Goal: Information Seeking & Learning: Understand process/instructions

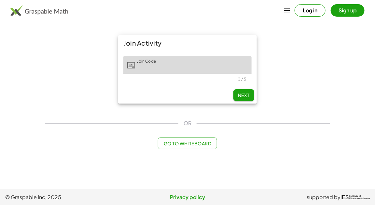
click at [312, 17] on div "Log in Sign up" at bounding box center [187, 11] width 375 height 16
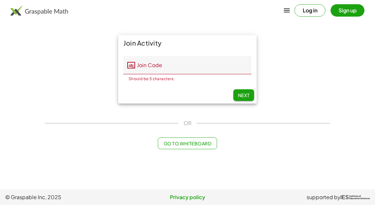
click at [310, 13] on button "Log in" at bounding box center [309, 10] width 31 height 12
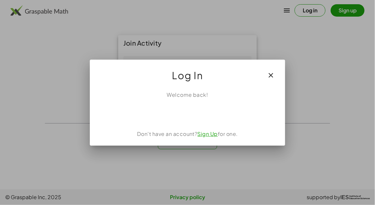
click at [195, 104] on div "Welcome back! Don't have an account? Sign Up for one." at bounding box center [187, 116] width 195 height 60
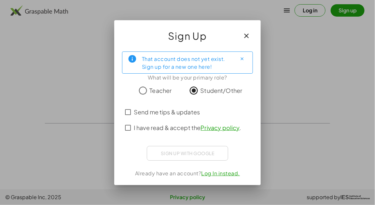
click at [183, 126] on span "I have read & accept the Privacy policy ." at bounding box center [187, 127] width 107 height 9
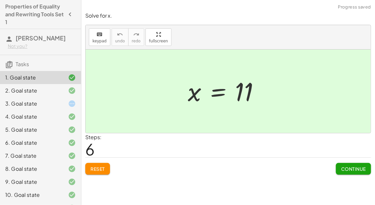
click at [71, 101] on icon at bounding box center [72, 104] width 8 height 8
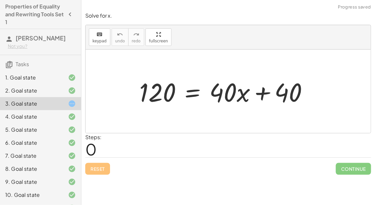
click at [194, 92] on div at bounding box center [226, 92] width 180 height 34
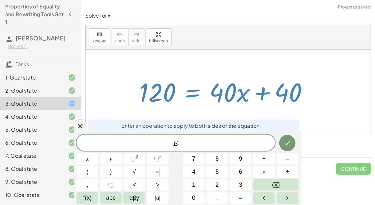
click at [216, 118] on div at bounding box center [228, 90] width 285 height 83
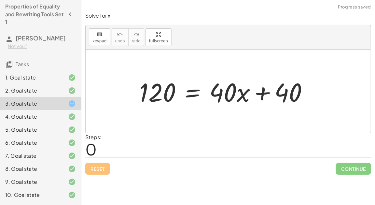
click at [99, 170] on div "Reset Continue" at bounding box center [228, 165] width 286 height 17
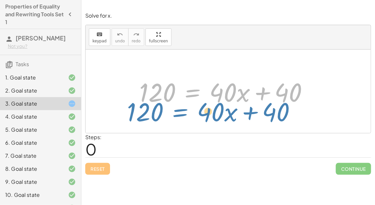
drag, startPoint x: 196, startPoint y: 93, endPoint x: 180, endPoint y: 104, distance: 19.9
click at [180, 104] on div at bounding box center [226, 92] width 180 height 34
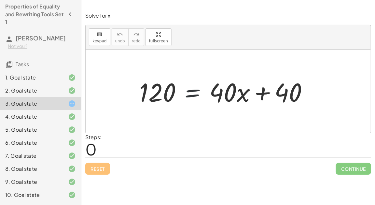
click at [190, 96] on div at bounding box center [226, 92] width 180 height 34
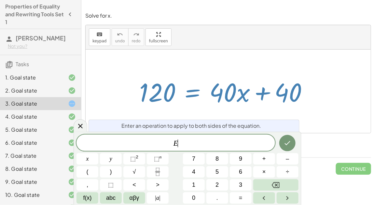
drag, startPoint x: 162, startPoint y: 97, endPoint x: 253, endPoint y: 96, distance: 90.5
click at [253, 96] on div at bounding box center [226, 92] width 180 height 34
drag, startPoint x: 152, startPoint y: 87, endPoint x: 181, endPoint y: 83, distance: 29.8
click at [181, 83] on div at bounding box center [226, 92] width 180 height 34
click at [183, 103] on div at bounding box center [226, 92] width 180 height 34
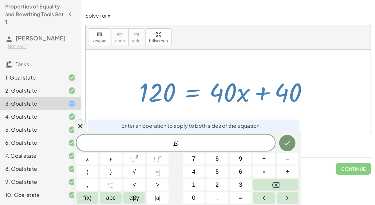
click at [287, 127] on div "Enter an operation to apply to both sides of the equation." at bounding box center [193, 125] width 211 height 12
click at [74, 84] on div "2. Goal state" at bounding box center [40, 90] width 81 height 13
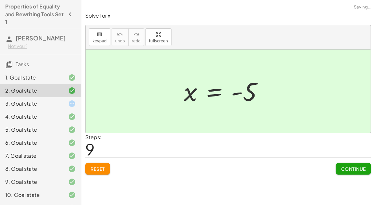
click at [70, 95] on div "2. Goal state" at bounding box center [40, 90] width 81 height 13
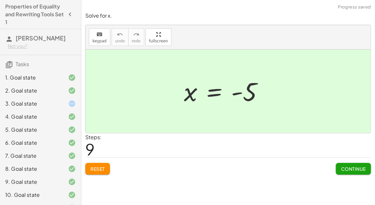
click at [72, 98] on div "3. Goal state" at bounding box center [40, 103] width 81 height 13
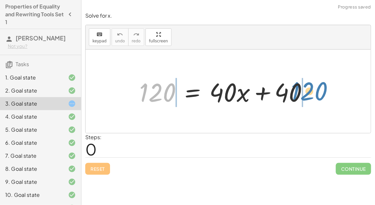
drag, startPoint x: 173, startPoint y: 93, endPoint x: 325, endPoint y: 92, distance: 152.3
click at [326, 92] on div "120 120 = + · 40 · x + 40" at bounding box center [228, 91] width 198 height 37
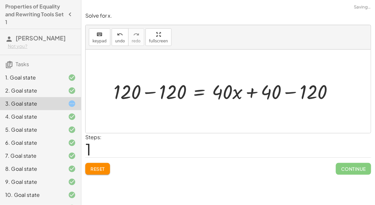
click at [152, 91] on div at bounding box center [225, 91] width 231 height 26
click at [293, 91] on div at bounding box center [257, 91] width 168 height 26
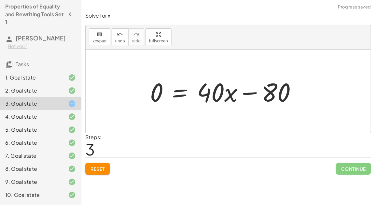
click at [252, 95] on div at bounding box center [226, 92] width 158 height 34
click at [159, 90] on div at bounding box center [226, 92] width 158 height 34
click at [180, 92] on div at bounding box center [226, 92] width 158 height 34
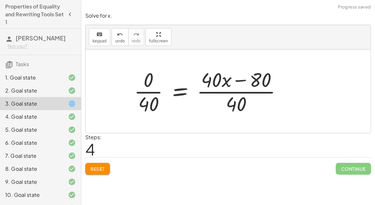
click at [152, 90] on div at bounding box center [210, 91] width 159 height 50
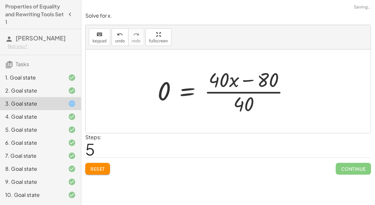
click at [222, 91] on div at bounding box center [225, 91] width 143 height 50
click at [247, 81] on div at bounding box center [225, 91] width 143 height 50
click at [170, 111] on div at bounding box center [225, 91] width 143 height 50
click at [98, 170] on span "Reset" at bounding box center [97, 169] width 14 height 6
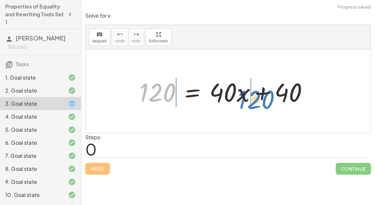
drag, startPoint x: 170, startPoint y: 93, endPoint x: 267, endPoint y: 100, distance: 97.5
click at [267, 100] on div at bounding box center [226, 92] width 180 height 34
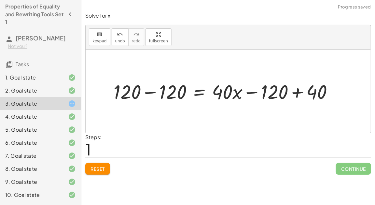
click at [152, 91] on div at bounding box center [225, 91] width 231 height 26
click at [298, 91] on div at bounding box center [257, 91] width 168 height 26
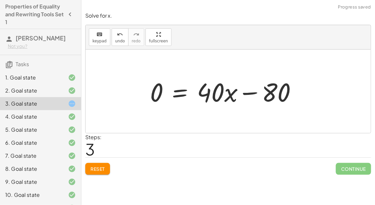
click at [245, 93] on div at bounding box center [226, 92] width 158 height 34
drag, startPoint x: 159, startPoint y: 94, endPoint x: 280, endPoint y: 97, distance: 121.7
click at [280, 97] on div at bounding box center [226, 92] width 158 height 34
click at [296, 94] on div at bounding box center [226, 92] width 233 height 34
click at [145, 92] on div at bounding box center [208, 92] width 196 height 34
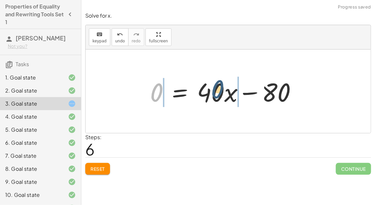
drag, startPoint x: 154, startPoint y: 93, endPoint x: 224, endPoint y: 91, distance: 70.0
click at [224, 91] on div at bounding box center [226, 92] width 158 height 34
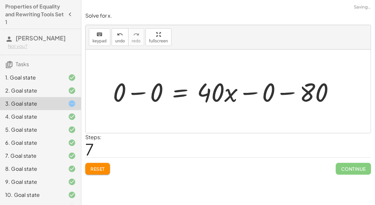
click at [142, 92] on div at bounding box center [226, 92] width 233 height 34
click at [245, 90] on div at bounding box center [245, 92] width 196 height 34
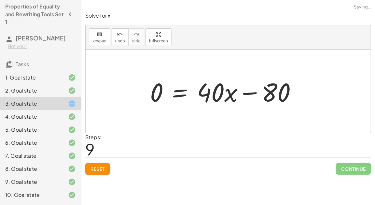
click at [248, 93] on div at bounding box center [226, 92] width 158 height 34
click at [100, 167] on span "Reset" at bounding box center [97, 169] width 14 height 6
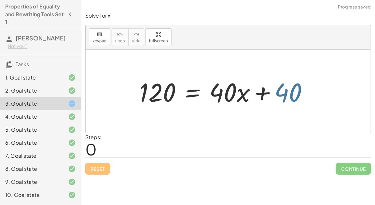
click at [280, 94] on div at bounding box center [226, 92] width 180 height 34
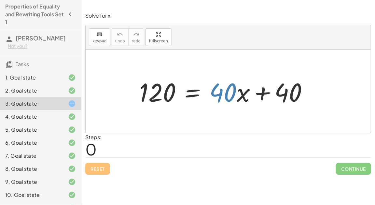
click at [233, 89] on div at bounding box center [226, 92] width 180 height 34
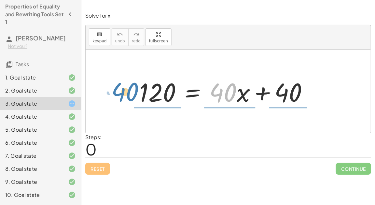
drag, startPoint x: 233, startPoint y: 89, endPoint x: 134, endPoint y: 88, distance: 98.6
click at [135, 89] on div "· 40 120 = + · 40 · x + 40" at bounding box center [228, 91] width 198 height 37
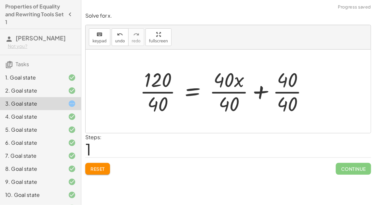
click at [153, 91] on div at bounding box center [227, 91] width 180 height 50
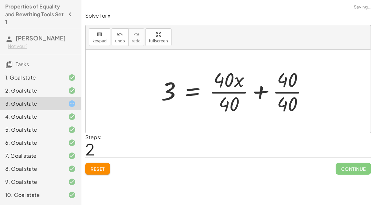
click at [222, 91] on div at bounding box center [236, 91] width 159 height 50
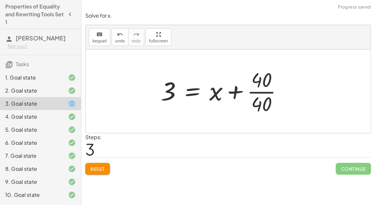
click at [263, 91] on div at bounding box center [223, 91] width 133 height 50
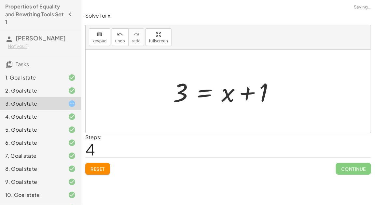
click at [98, 170] on span "Reset" at bounding box center [97, 169] width 14 height 6
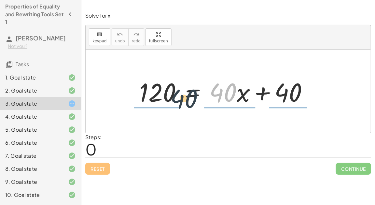
drag, startPoint x: 219, startPoint y: 96, endPoint x: 152, endPoint y: 97, distance: 67.7
click at [152, 97] on div at bounding box center [226, 92] width 180 height 34
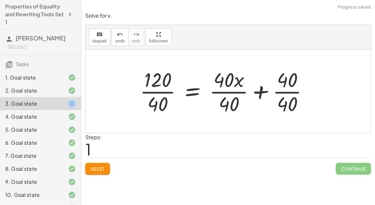
click at [156, 91] on div at bounding box center [227, 91] width 180 height 50
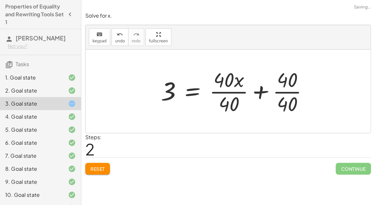
click at [222, 90] on div at bounding box center [236, 91] width 159 height 50
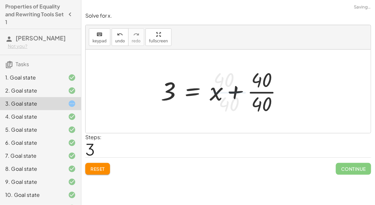
click at [264, 92] on div at bounding box center [223, 91] width 133 height 50
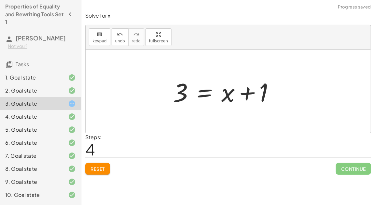
click at [202, 91] on div at bounding box center [226, 92] width 113 height 34
click at [170, 93] on div at bounding box center [226, 92] width 180 height 34
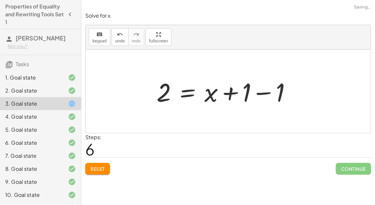
click at [259, 92] on div at bounding box center [226, 92] width 146 height 34
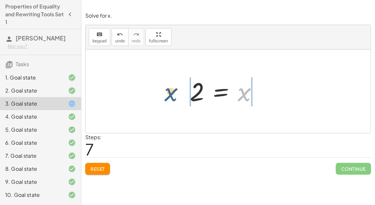
drag, startPoint x: 240, startPoint y: 97, endPoint x: 157, endPoint y: 95, distance: 83.6
click at [157, 95] on div "120 = + · 40 · x + 40 · 120 · 40 = + · 40 · x · 40 + · 40 · 40 3 = + · 40 · x ·…" at bounding box center [228, 90] width 285 height 83
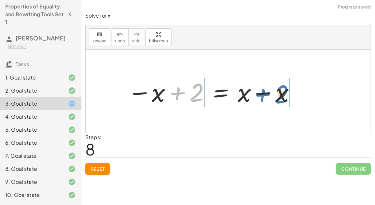
drag, startPoint x: 203, startPoint y: 92, endPoint x: 288, endPoint y: 94, distance: 84.9
click at [288, 94] on div at bounding box center [211, 92] width 175 height 34
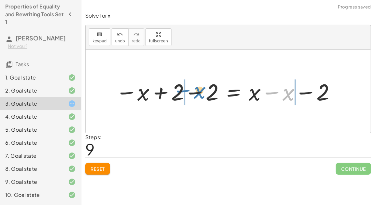
drag, startPoint x: 264, startPoint y: 95, endPoint x: 163, endPoint y: 91, distance: 100.9
click at [163, 91] on div at bounding box center [226, 91] width 228 height 30
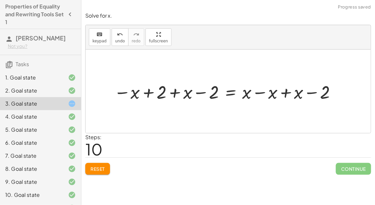
click at [150, 90] on div at bounding box center [226, 91] width 231 height 24
click at [195, 93] on div at bounding box center [226, 91] width 231 height 24
click at [267, 95] on div at bounding box center [226, 91] width 231 height 24
click at [248, 93] on div at bounding box center [200, 91] width 179 height 24
click at [104, 170] on span "Reset" at bounding box center [97, 169] width 14 height 6
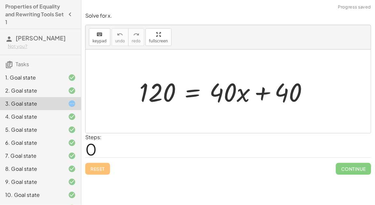
click at [36, 77] on div "1. Goal state" at bounding box center [31, 78] width 52 height 8
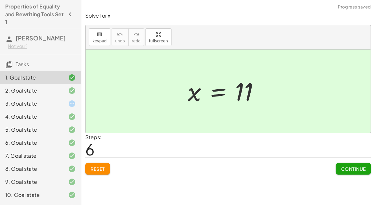
click at [46, 103] on div "3. Goal state" at bounding box center [31, 104] width 52 height 8
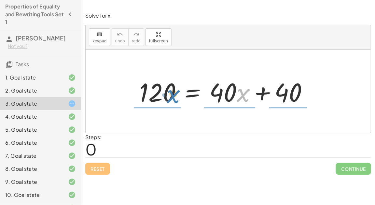
drag, startPoint x: 247, startPoint y: 92, endPoint x: 177, endPoint y: 93, distance: 70.0
click at [177, 94] on div at bounding box center [226, 92] width 180 height 34
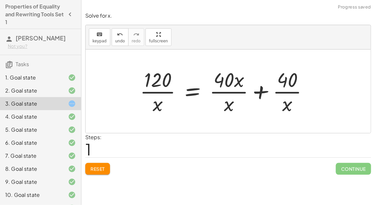
click at [166, 90] on div at bounding box center [227, 91] width 180 height 50
click at [231, 91] on div at bounding box center [227, 91] width 180 height 50
click at [285, 91] on div at bounding box center [227, 91] width 180 height 50
click at [102, 164] on button "Reset" at bounding box center [97, 169] width 25 height 12
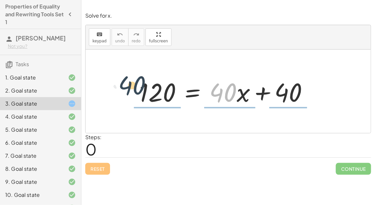
drag, startPoint x: 229, startPoint y: 94, endPoint x: 128, endPoint y: 85, distance: 101.3
click at [128, 85] on div "· 40 120 = + · 40 · x + 40" at bounding box center [228, 90] width 285 height 83
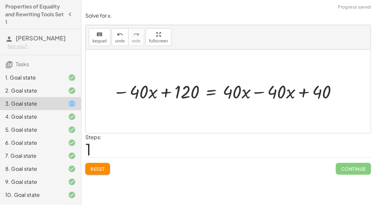
click at [167, 96] on div at bounding box center [226, 91] width 233 height 24
click at [258, 92] on div at bounding box center [226, 91] width 233 height 24
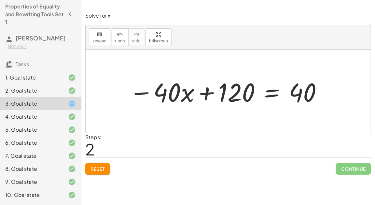
click at [207, 93] on div at bounding box center [226, 92] width 200 height 34
click at [265, 93] on div at bounding box center [226, 92] width 200 height 34
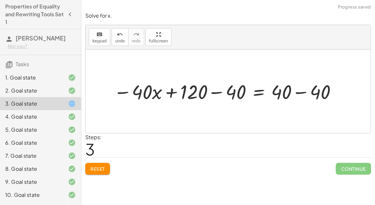
click at [209, 92] on div at bounding box center [225, 91] width 231 height 26
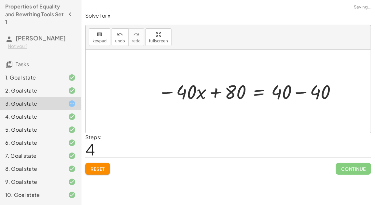
click at [296, 90] on div at bounding box center [248, 91] width 187 height 26
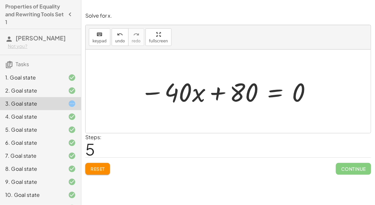
click at [274, 93] on div at bounding box center [226, 92] width 178 height 34
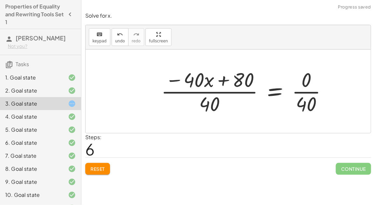
click at [202, 91] on div at bounding box center [247, 91] width 178 height 50
click at [306, 93] on div at bounding box center [247, 91] width 178 height 50
click at [210, 83] on div at bounding box center [239, 91] width 162 height 50
click at [95, 171] on button "Reset" at bounding box center [97, 169] width 25 height 12
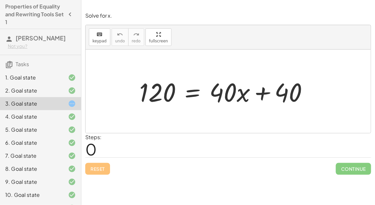
click at [188, 90] on div at bounding box center [226, 92] width 180 height 34
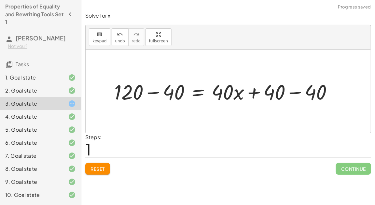
click at [153, 90] on div at bounding box center [226, 90] width 230 height 27
click at [289, 93] on div at bounding box center [249, 90] width 183 height 27
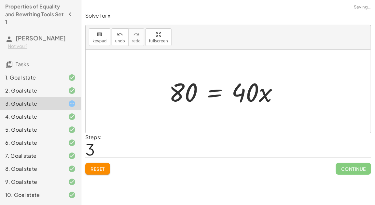
click at [212, 90] on div at bounding box center [226, 92] width 121 height 34
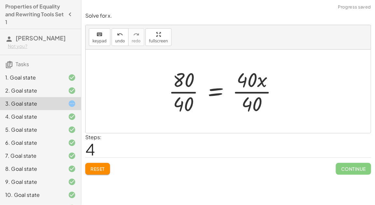
click at [182, 95] on div at bounding box center [225, 91] width 121 height 50
click at [251, 94] on div at bounding box center [233, 91] width 105 height 50
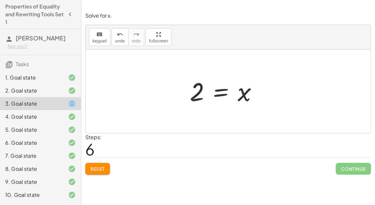
click at [52, 80] on div "1. Goal state" at bounding box center [31, 78] width 52 height 8
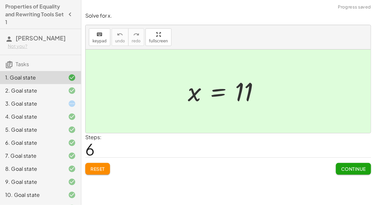
click at [58, 100] on div at bounding box center [67, 104] width 18 height 8
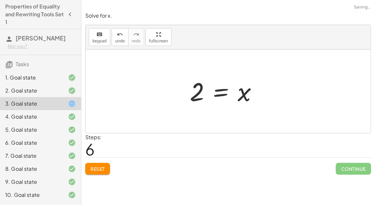
click at [223, 96] on div at bounding box center [225, 91] width 79 height 32
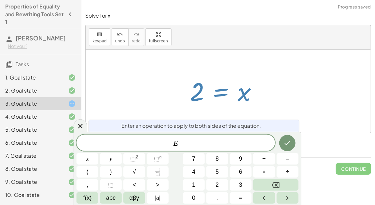
click at [223, 108] on div "120 = + · 40 · x + 40 + 120 − 40 = + · 40 · x + 40 − 40 80 = + · 40 · x + 40 − …" at bounding box center [228, 91] width 97 height 35
click at [288, 144] on icon "Done" at bounding box center [287, 143] width 8 height 8
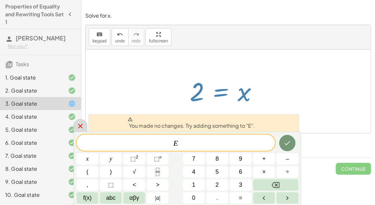
click at [83, 125] on icon at bounding box center [80, 126] width 8 height 8
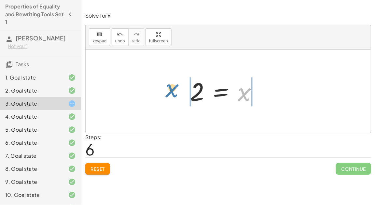
drag, startPoint x: 246, startPoint y: 100, endPoint x: 173, endPoint y: 96, distance: 73.6
click at [173, 96] on div "120 = + · 40 · x + 40 + 120 − 40 = + · 40 · x + 40 − 40 80 = + · 40 · x + 40 − …" at bounding box center [228, 90] width 285 height 83
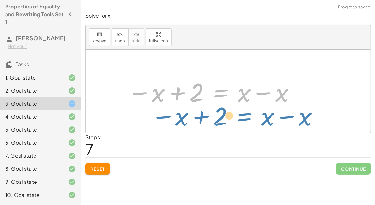
drag, startPoint x: 222, startPoint y: 94, endPoint x: 228, endPoint y: 116, distance: 23.0
click at [228, 116] on div "120 = + · 40 · x + 40 + 120 − 40 = + · 40 · x + 40 − 40 80 = + · 40 · x + 40 − …" at bounding box center [228, 90] width 285 height 83
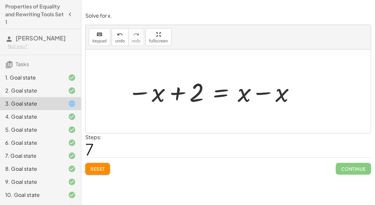
click at [261, 97] on div at bounding box center [211, 92] width 175 height 34
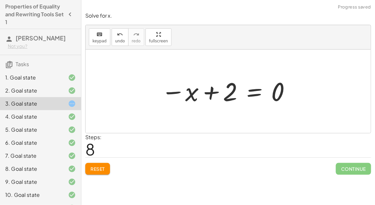
click at [258, 92] on div at bounding box center [226, 91] width 137 height 32
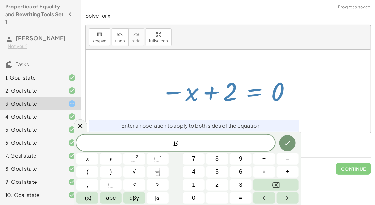
click at [224, 93] on div at bounding box center [226, 91] width 137 height 32
click at [84, 128] on icon at bounding box center [80, 126] width 8 height 8
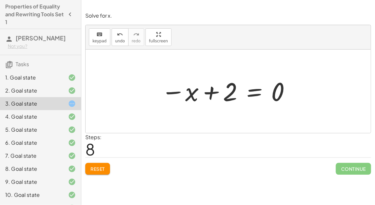
click at [209, 96] on div at bounding box center [226, 91] width 137 height 32
drag, startPoint x: 224, startPoint y: 95, endPoint x: 284, endPoint y: 93, distance: 59.2
click at [284, 93] on div at bounding box center [226, 91] width 137 height 32
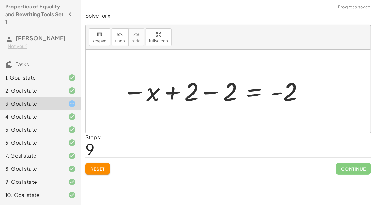
click at [208, 94] on div at bounding box center [213, 91] width 188 height 32
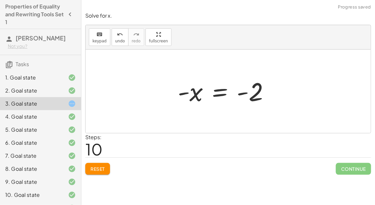
click at [239, 94] on div at bounding box center [225, 91] width 103 height 32
click at [223, 91] on div at bounding box center [225, 91] width 103 height 32
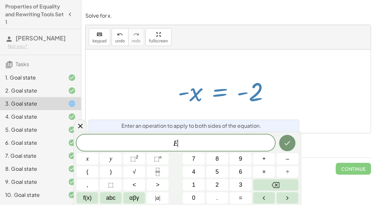
click at [224, 94] on div at bounding box center [225, 91] width 103 height 32
click at [79, 123] on icon at bounding box center [80, 126] width 8 height 8
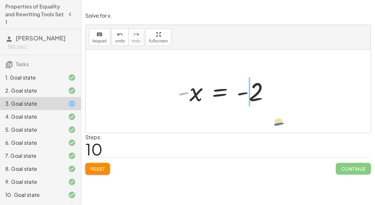
drag, startPoint x: 185, startPoint y: 92, endPoint x: 280, endPoint y: 122, distance: 99.5
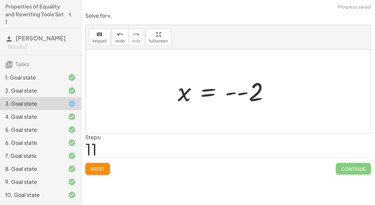
click at [244, 93] on div at bounding box center [225, 91] width 103 height 32
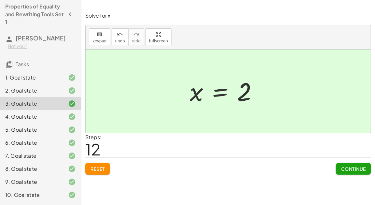
click at [345, 170] on span "Continue" at bounding box center [353, 169] width 25 height 6
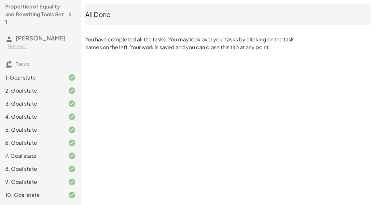
click at [69, 100] on icon at bounding box center [72, 104] width 8 height 8
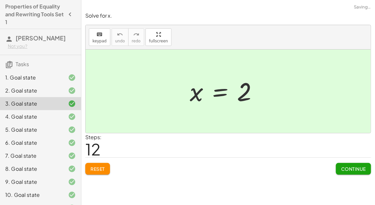
click at [55, 108] on div "3. Goal state" at bounding box center [40, 103] width 81 height 13
click at [96, 161] on div "Reset Continue" at bounding box center [228, 165] width 286 height 17
click at [98, 167] on span "Reset" at bounding box center [97, 169] width 14 height 6
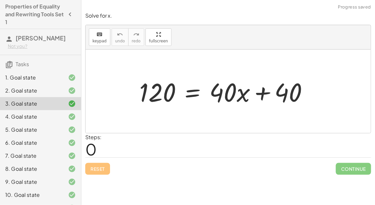
click at [195, 91] on div at bounding box center [226, 92] width 180 height 34
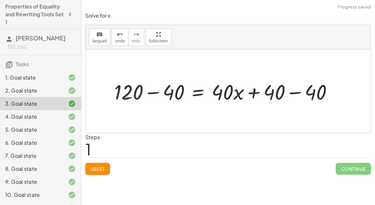
click at [160, 90] on div at bounding box center [226, 90] width 230 height 27
click at [292, 92] on div at bounding box center [249, 90] width 183 height 27
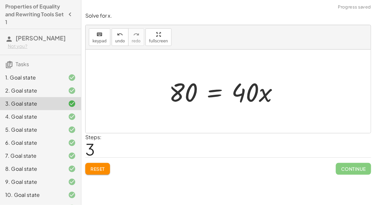
click at [215, 89] on div at bounding box center [226, 92] width 121 height 34
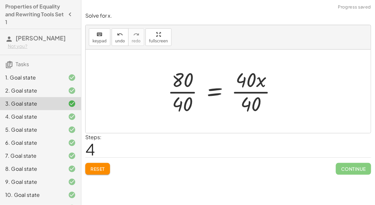
click at [180, 85] on div at bounding box center [224, 91] width 121 height 50
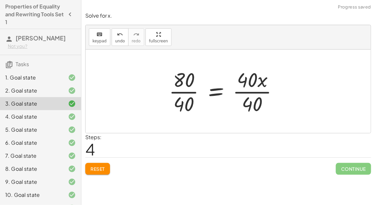
click at [184, 90] on div at bounding box center [226, 91] width 121 height 50
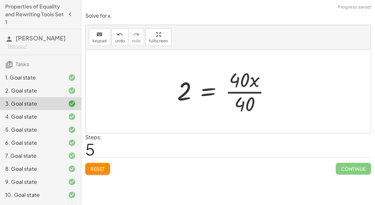
click at [231, 91] on div at bounding box center [226, 91] width 105 height 50
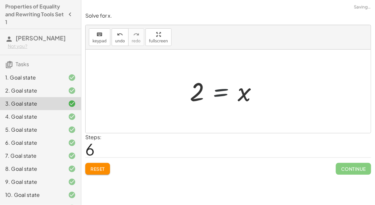
click at [231, 92] on div at bounding box center [225, 91] width 79 height 32
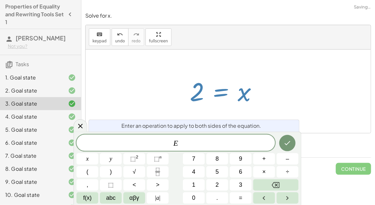
click at [250, 98] on div at bounding box center [225, 91] width 79 height 32
click at [75, 130] on div at bounding box center [81, 125] width 14 height 13
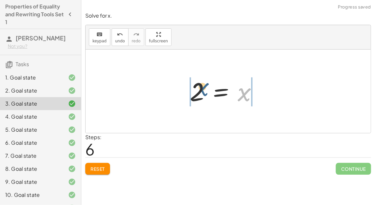
drag, startPoint x: 250, startPoint y: 94, endPoint x: 196, endPoint y: 87, distance: 54.4
click at [196, 87] on div at bounding box center [225, 91] width 79 height 32
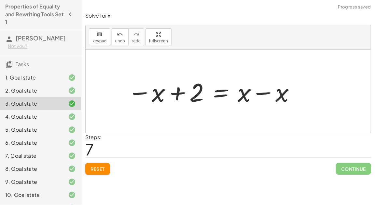
click at [173, 94] on div at bounding box center [211, 92] width 175 height 34
click at [141, 93] on div at bounding box center [211, 92] width 175 height 34
click at [259, 90] on div at bounding box center [211, 92] width 175 height 34
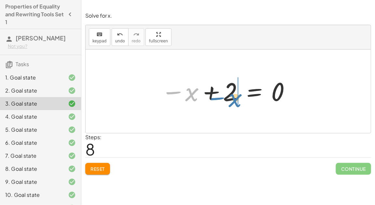
drag, startPoint x: 176, startPoint y: 93, endPoint x: 220, endPoint y: 99, distance: 43.7
click at [220, 100] on div at bounding box center [226, 91] width 137 height 32
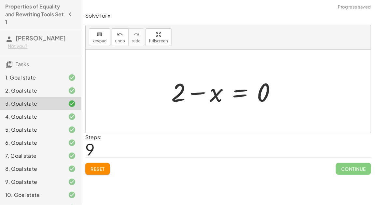
click at [201, 92] on div at bounding box center [226, 92] width 117 height 34
drag, startPoint x: 212, startPoint y: 94, endPoint x: 147, endPoint y: 107, distance: 66.0
click at [147, 107] on div "120 = + · 40 · x + 40 + 120 − 40 = + · 40 · x + 40 − 40 80 = + · 40 · x + 40 − …" at bounding box center [228, 90] width 285 height 83
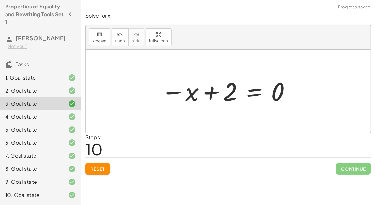
click at [171, 93] on div at bounding box center [226, 91] width 137 height 32
drag, startPoint x: 171, startPoint y: 93, endPoint x: 174, endPoint y: 97, distance: 4.9
click at [174, 97] on div at bounding box center [226, 91] width 137 height 32
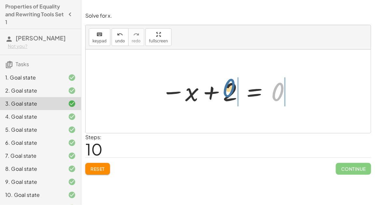
drag, startPoint x: 273, startPoint y: 95, endPoint x: 223, endPoint y: 91, distance: 49.9
click at [223, 91] on div at bounding box center [226, 91] width 137 height 32
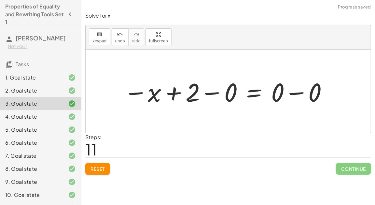
click at [217, 92] on div at bounding box center [225, 92] width 211 height 34
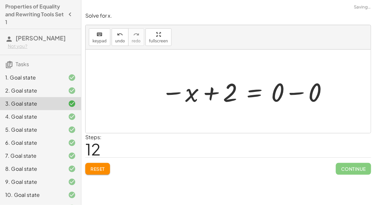
click at [294, 93] on div at bounding box center [245, 92] width 174 height 34
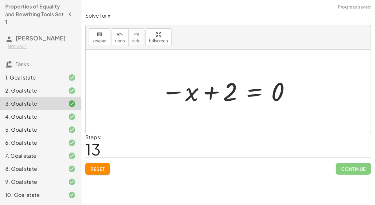
click at [97, 170] on span "Reset" at bounding box center [97, 169] width 14 height 6
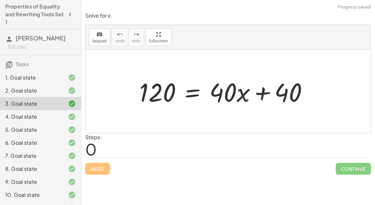
click at [204, 87] on div at bounding box center [226, 92] width 180 height 34
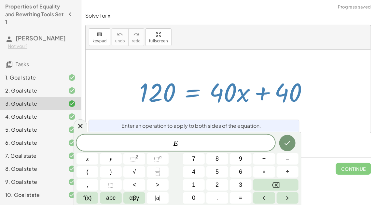
click at [177, 102] on div at bounding box center [226, 92] width 180 height 34
click at [289, 183] on button "Backspace" at bounding box center [275, 184] width 45 height 11
click at [74, 127] on div at bounding box center [81, 125] width 14 height 13
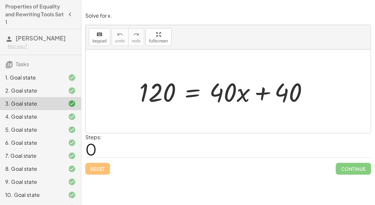
click at [187, 97] on div at bounding box center [226, 92] width 180 height 34
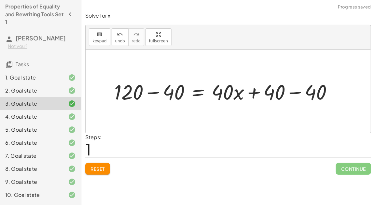
click at [309, 90] on div at bounding box center [226, 90] width 230 height 27
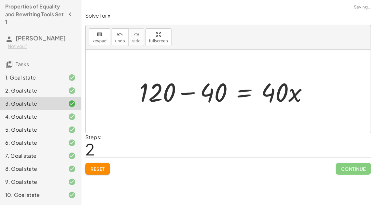
click at [187, 91] on div at bounding box center [226, 92] width 180 height 34
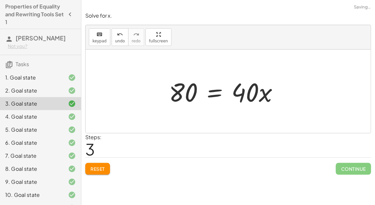
click at [218, 97] on div at bounding box center [226, 92] width 121 height 34
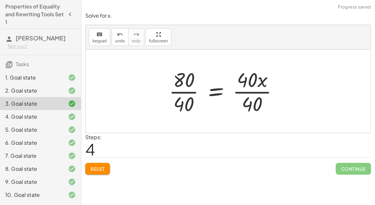
click at [251, 93] on div at bounding box center [226, 91] width 121 height 50
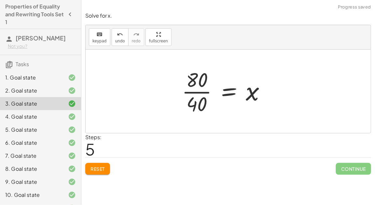
click at [199, 91] on div at bounding box center [226, 91] width 95 height 50
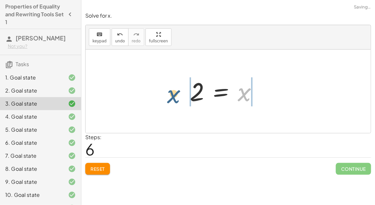
drag, startPoint x: 250, startPoint y: 93, endPoint x: 177, endPoint y: 95, distance: 72.2
click at [177, 95] on div "120 = + · 40 · x + 40 + 120 − 40 = + · 40 · x + 40 − 40 + 120 − 40 = + · 40 · x…" at bounding box center [228, 90] width 285 height 83
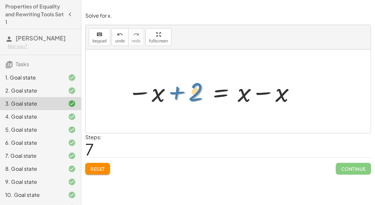
click at [172, 92] on div at bounding box center [211, 92] width 175 height 34
click at [267, 90] on div at bounding box center [211, 92] width 175 height 34
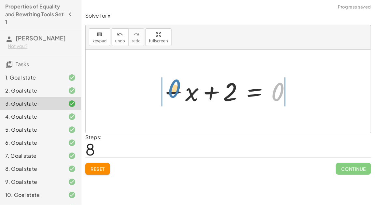
drag, startPoint x: 278, startPoint y: 94, endPoint x: 175, endPoint y: 89, distance: 103.5
click at [175, 89] on div at bounding box center [226, 91] width 137 height 32
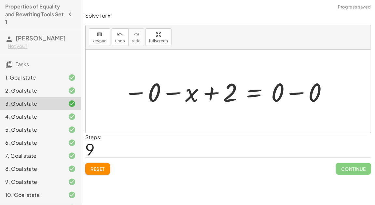
click at [300, 93] on div at bounding box center [225, 92] width 211 height 34
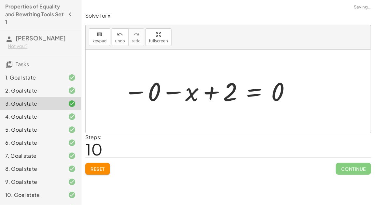
click at [167, 91] on div at bounding box center [207, 91] width 174 height 32
click at [210, 90] on div at bounding box center [226, 91] width 137 height 32
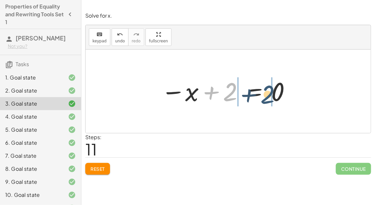
drag, startPoint x: 231, startPoint y: 90, endPoint x: 284, endPoint y: 93, distance: 52.8
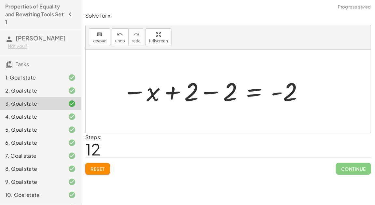
click at [279, 93] on div at bounding box center [213, 91] width 188 height 32
click at [215, 92] on div at bounding box center [213, 91] width 188 height 32
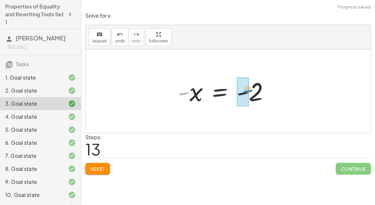
drag, startPoint x: 181, startPoint y: 94, endPoint x: 246, endPoint y: 91, distance: 64.5
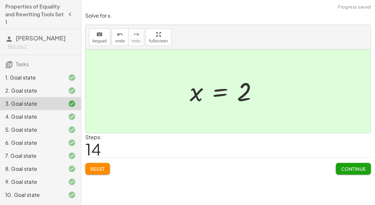
click at [347, 169] on span "Continue" at bounding box center [353, 169] width 25 height 6
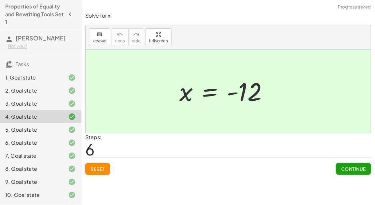
click at [52, 77] on div "1. Goal state" at bounding box center [31, 78] width 52 height 8
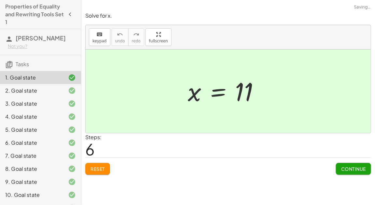
click at [88, 165] on button "Reset" at bounding box center [97, 169] width 25 height 12
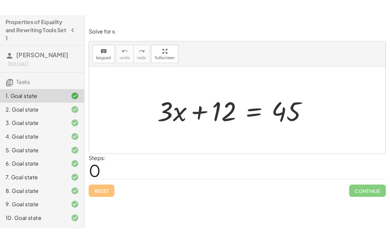
scroll to position [24, 0]
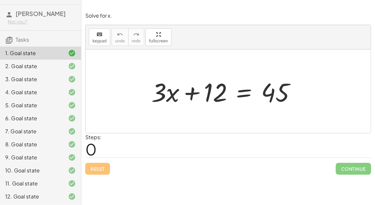
click at [39, 197] on div "12. Goal state" at bounding box center [31, 196] width 52 height 8
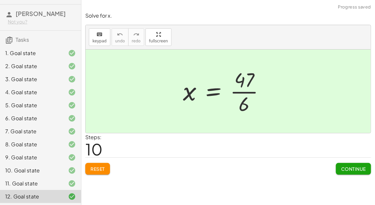
click at [98, 164] on button "Reset" at bounding box center [97, 169] width 25 height 12
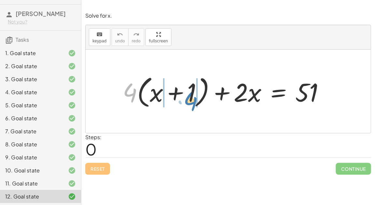
drag, startPoint x: 130, startPoint y: 92, endPoint x: 189, endPoint y: 100, distance: 60.1
click at [189, 100] on div at bounding box center [225, 91] width 213 height 37
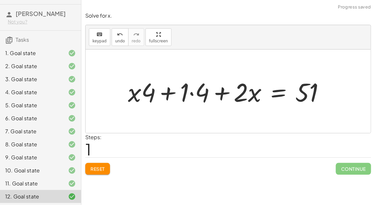
click at [170, 93] on div at bounding box center [229, 92] width 208 height 34
click at [194, 93] on div at bounding box center [229, 92] width 208 height 34
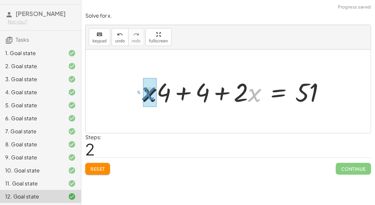
drag, startPoint x: 248, startPoint y: 94, endPoint x: 143, endPoint y: 92, distance: 105.1
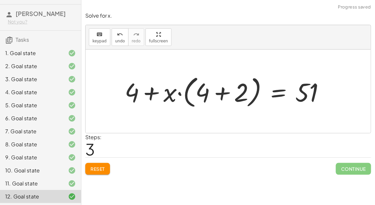
click at [153, 92] on div at bounding box center [226, 91] width 211 height 37
click at [178, 94] on div at bounding box center [226, 91] width 211 height 37
click at [215, 95] on div at bounding box center [226, 91] width 211 height 37
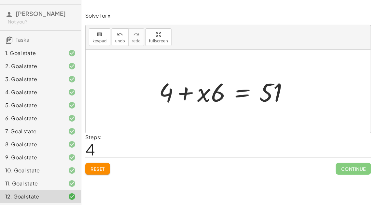
click at [241, 94] on div at bounding box center [226, 92] width 141 height 34
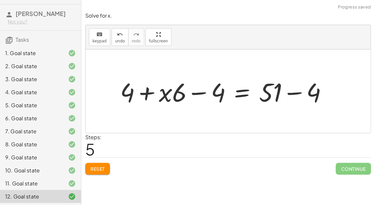
click at [297, 90] on div at bounding box center [226, 92] width 218 height 34
click at [203, 91] on div at bounding box center [208, 92] width 183 height 34
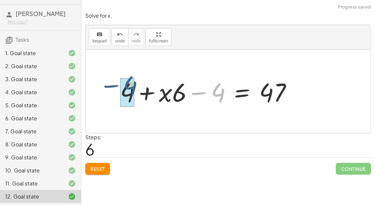
drag, startPoint x: 220, startPoint y: 97, endPoint x: 129, endPoint y: 89, distance: 91.1
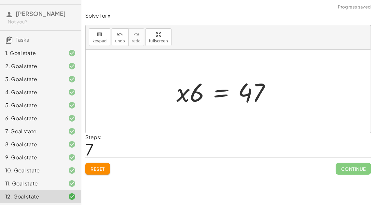
click at [218, 93] on div at bounding box center [226, 92] width 106 height 34
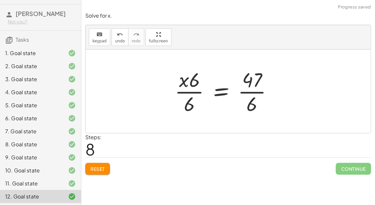
click at [193, 92] on div at bounding box center [225, 91] width 109 height 50
click at [192, 92] on div at bounding box center [225, 91] width 109 height 50
click at [244, 92] on div at bounding box center [225, 91] width 109 height 50
click at [192, 101] on div at bounding box center [225, 91] width 109 height 50
click at [217, 94] on div at bounding box center [225, 91] width 109 height 50
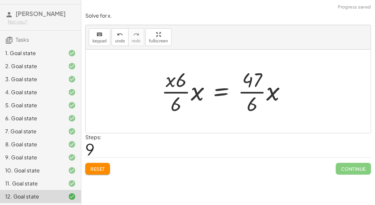
click at [195, 87] on div at bounding box center [226, 91] width 136 height 50
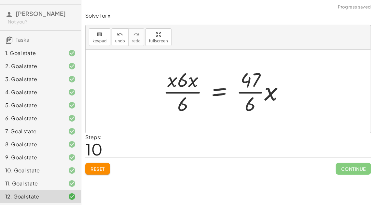
click at [100, 169] on span "Reset" at bounding box center [97, 169] width 14 height 6
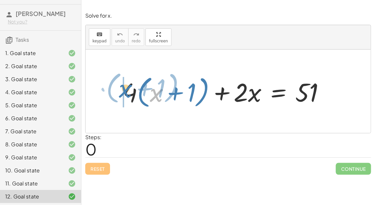
drag, startPoint x: 161, startPoint y: 94, endPoint x: 131, endPoint y: 90, distance: 30.2
click at [131, 90] on div at bounding box center [225, 91] width 213 height 37
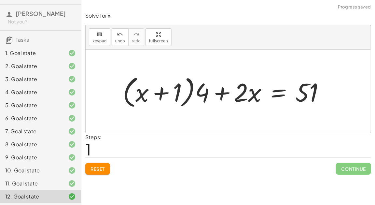
click at [162, 95] on div at bounding box center [225, 91] width 213 height 37
click at [219, 95] on div at bounding box center [225, 91] width 213 height 37
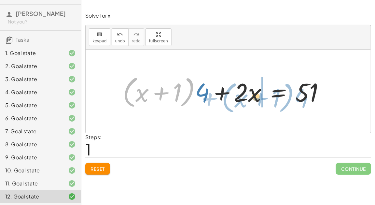
drag, startPoint x: 132, startPoint y: 95, endPoint x: 231, endPoint y: 101, distance: 99.0
click at [232, 101] on div at bounding box center [225, 91] width 213 height 37
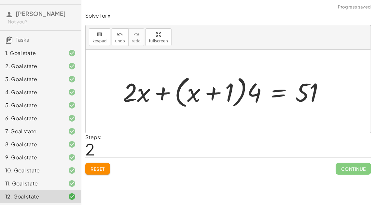
click at [164, 92] on div at bounding box center [225, 91] width 213 height 37
drag, startPoint x: 194, startPoint y: 91, endPoint x: 146, endPoint y: 90, distance: 47.5
click at [146, 90] on div at bounding box center [225, 91] width 213 height 37
click at [163, 90] on div at bounding box center [225, 91] width 213 height 37
drag, startPoint x: 138, startPoint y: 91, endPoint x: 91, endPoint y: 73, distance: 50.6
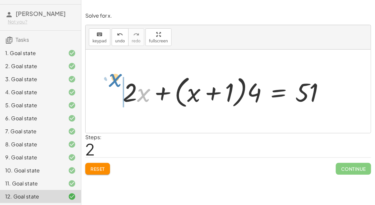
click at [91, 73] on div "+ · 4 · ( + x + 1 ) + · 2 · x = 51 + · ( + x + 1 ) · 4 + · 2 · x = 51 · x + · 4…" at bounding box center [228, 90] width 285 height 83
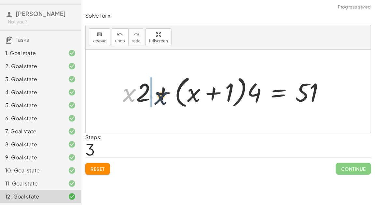
drag, startPoint x: 130, startPoint y: 95, endPoint x: 160, endPoint y: 98, distance: 30.1
click at [160, 98] on div at bounding box center [225, 91] width 213 height 37
drag, startPoint x: 126, startPoint y: 92, endPoint x: 197, endPoint y: 95, distance: 71.0
click at [197, 95] on div at bounding box center [225, 91] width 213 height 37
click at [259, 91] on div at bounding box center [225, 91] width 213 height 37
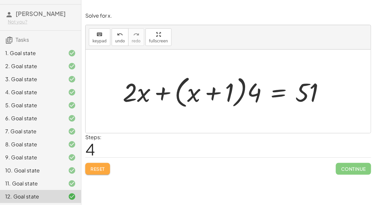
click at [96, 173] on button "Reset" at bounding box center [97, 169] width 25 height 12
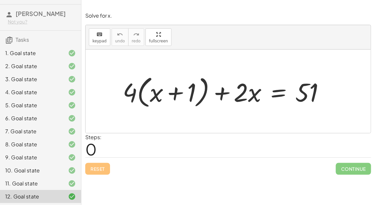
click at [127, 88] on div at bounding box center [225, 91] width 213 height 37
drag, startPoint x: 127, startPoint y: 88, endPoint x: 199, endPoint y: 88, distance: 72.2
click at [199, 88] on div at bounding box center [225, 91] width 213 height 37
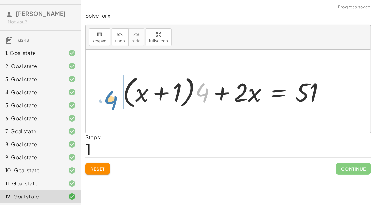
drag, startPoint x: 204, startPoint y: 92, endPoint x: 113, endPoint y: 100, distance: 91.1
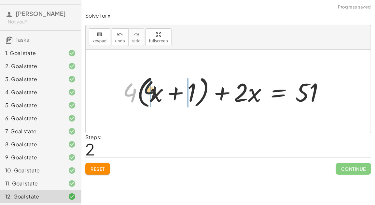
drag, startPoint x: 127, startPoint y: 95, endPoint x: 178, endPoint y: 92, distance: 50.8
click at [178, 92] on div at bounding box center [225, 91] width 213 height 37
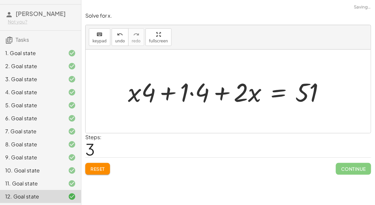
click at [195, 93] on div at bounding box center [229, 92] width 208 height 34
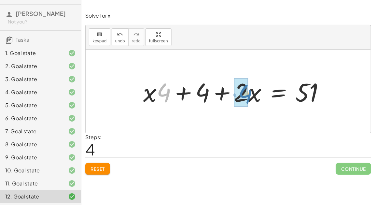
drag, startPoint x: 163, startPoint y: 93, endPoint x: 245, endPoint y: 94, distance: 82.7
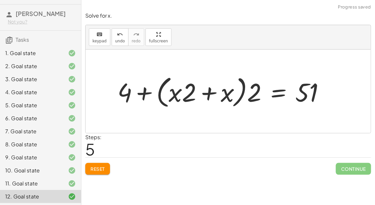
click at [210, 95] on div at bounding box center [223, 91] width 219 height 37
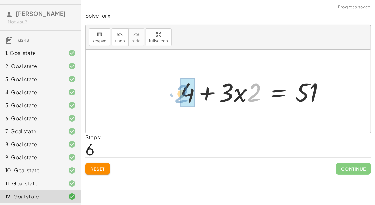
drag, startPoint x: 251, startPoint y: 96, endPoint x: 178, endPoint y: 97, distance: 73.5
click at [178, 98] on div at bounding box center [255, 92] width 156 height 34
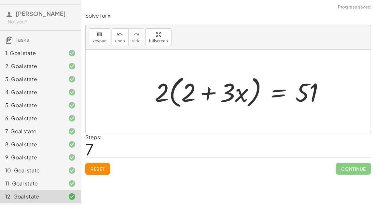
click at [210, 93] on div at bounding box center [242, 91] width 182 height 37
drag, startPoint x: 166, startPoint y: 91, endPoint x: 189, endPoint y: 91, distance: 23.8
click at [189, 91] on div at bounding box center [242, 91] width 182 height 37
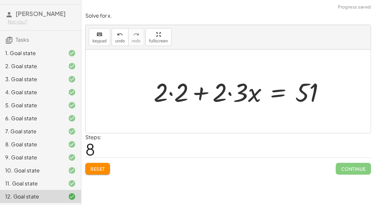
click at [170, 92] on div at bounding box center [241, 92] width 183 height 34
click at [230, 93] on div at bounding box center [252, 92] width 162 height 34
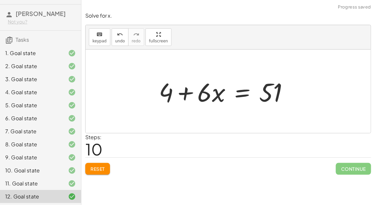
click at [239, 93] on div at bounding box center [226, 92] width 141 height 34
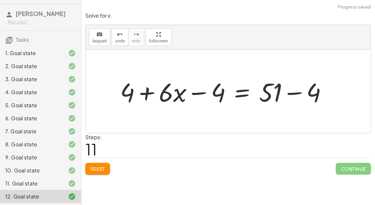
click at [194, 95] on div at bounding box center [226, 92] width 218 height 34
click at [303, 91] on div at bounding box center [226, 92] width 218 height 34
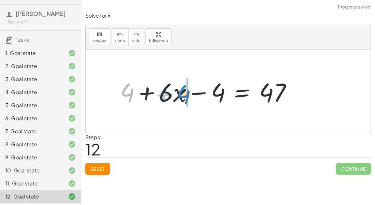
drag, startPoint x: 128, startPoint y: 88, endPoint x: 184, endPoint y: 89, distance: 56.6
click at [184, 90] on div at bounding box center [208, 92] width 183 height 34
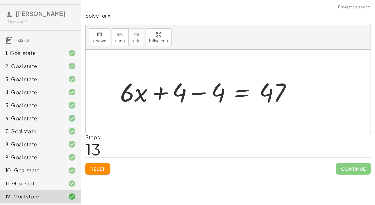
click at [191, 92] on div at bounding box center [208, 92] width 183 height 34
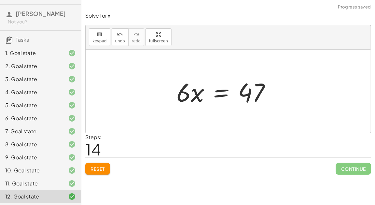
click at [222, 92] on div at bounding box center [226, 92] width 106 height 34
drag, startPoint x: 185, startPoint y: 92, endPoint x: 247, endPoint y: 111, distance: 64.0
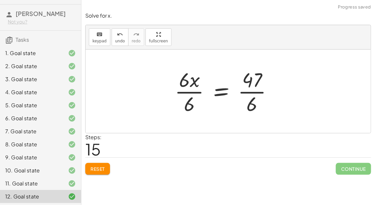
click at [185, 92] on div at bounding box center [225, 91] width 109 height 50
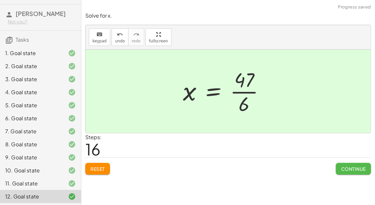
click at [356, 167] on span "Continue" at bounding box center [353, 169] width 25 height 6
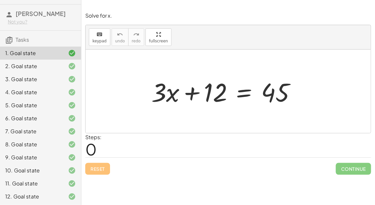
click at [36, 133] on div "7. Goal state" at bounding box center [31, 131] width 52 height 8
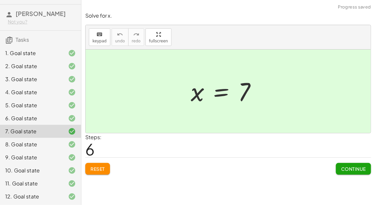
click at [29, 123] on div "6. Goal state" at bounding box center [40, 118] width 81 height 13
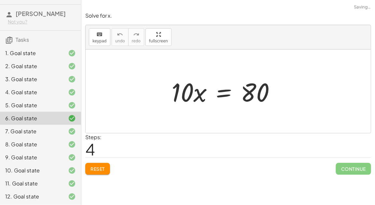
click at [104, 163] on button "Reset" at bounding box center [97, 169] width 25 height 12
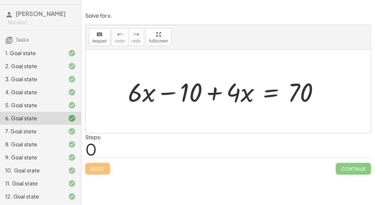
click at [164, 88] on div at bounding box center [226, 92] width 203 height 34
drag, startPoint x: 132, startPoint y: 90, endPoint x: 232, endPoint y: 92, distance: 99.6
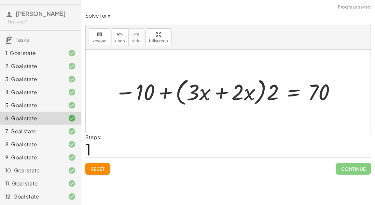
click at [223, 93] on div at bounding box center [226, 91] width 229 height 33
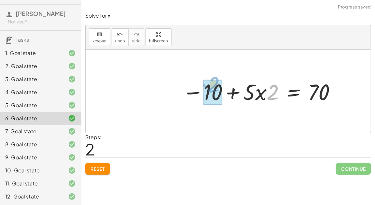
drag, startPoint x: 273, startPoint y: 92, endPoint x: 213, endPoint y: 85, distance: 60.0
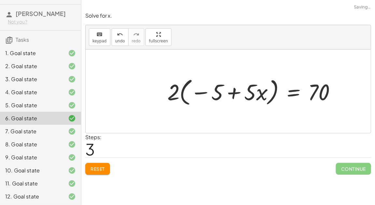
click at [203, 91] on div at bounding box center [254, 91] width 180 height 33
click at [237, 91] on div at bounding box center [254, 91] width 180 height 33
drag, startPoint x: 174, startPoint y: 91, endPoint x: 227, endPoint y: 90, distance: 53.4
click at [227, 90] on div at bounding box center [254, 91] width 180 height 33
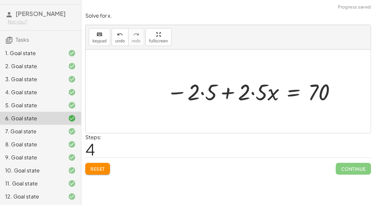
click at [200, 92] on div at bounding box center [251, 90] width 177 height 29
click at [253, 94] on div at bounding box center [257, 90] width 167 height 29
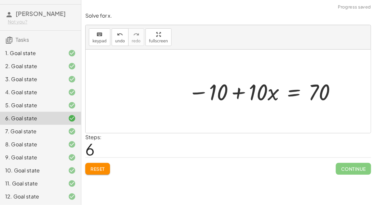
click at [288, 93] on div at bounding box center [263, 90] width 156 height 29
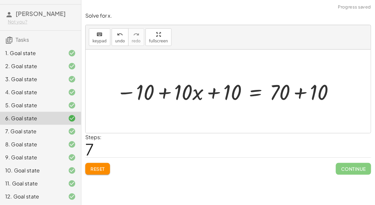
click at [312, 92] on div at bounding box center [226, 91] width 226 height 28
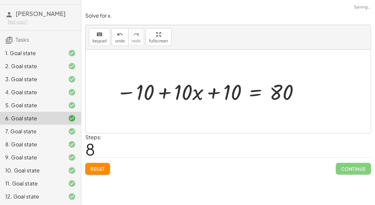
click at [221, 92] on div at bounding box center [208, 91] width 191 height 28
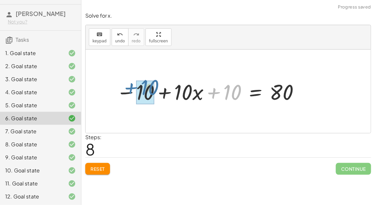
drag, startPoint x: 232, startPoint y: 94, endPoint x: 149, endPoint y: 89, distance: 83.1
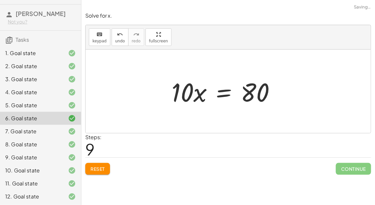
click at [219, 94] on div at bounding box center [226, 92] width 116 height 34
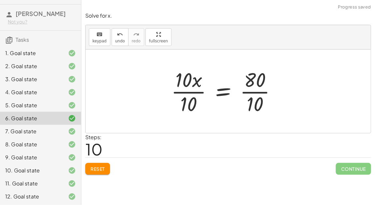
click at [251, 93] on div at bounding box center [226, 91] width 117 height 50
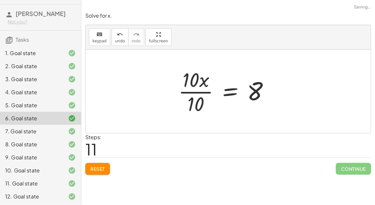
click at [183, 91] on div at bounding box center [226, 91] width 102 height 50
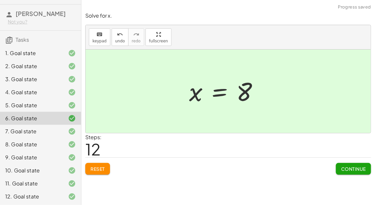
click at [338, 166] on button "Continue" at bounding box center [353, 169] width 35 height 12
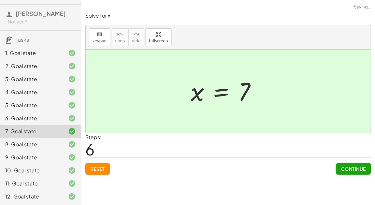
click at [92, 170] on button "Reset" at bounding box center [97, 169] width 25 height 12
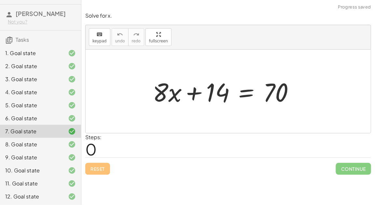
click at [243, 95] on div at bounding box center [225, 92] width 153 height 34
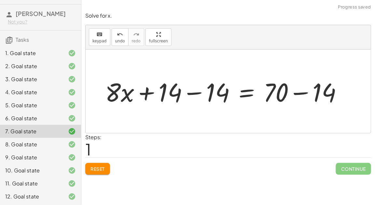
click at [307, 95] on div at bounding box center [226, 92] width 249 height 34
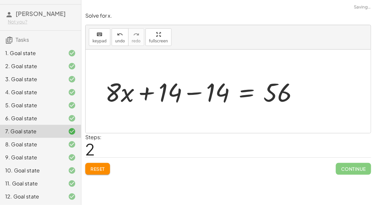
click at [196, 91] on div at bounding box center [204, 92] width 204 height 34
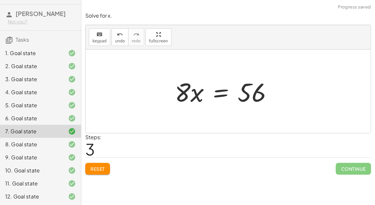
click at [219, 93] on div at bounding box center [225, 92] width 109 height 34
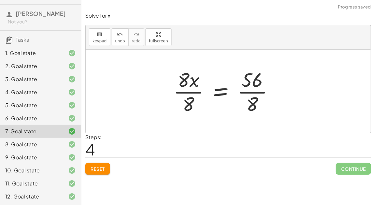
click at [199, 89] on div at bounding box center [226, 91] width 112 height 50
click at [193, 90] on div at bounding box center [226, 91] width 112 height 50
click at [247, 91] on div at bounding box center [234, 91] width 95 height 50
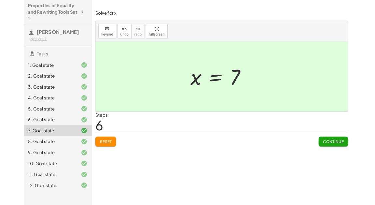
scroll to position [0, 0]
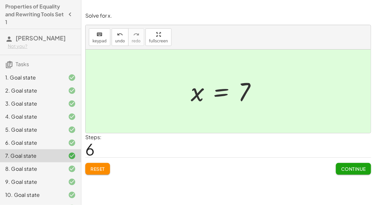
click at [342, 168] on span "Continue" at bounding box center [353, 169] width 25 height 6
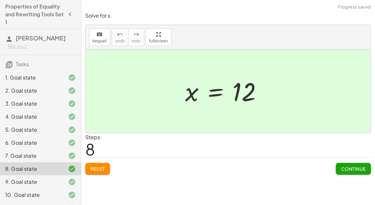
click at [354, 170] on span "Continue" at bounding box center [353, 169] width 25 height 6
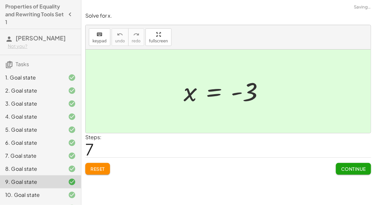
click at [351, 172] on button "Continue" at bounding box center [353, 169] width 35 height 12
click at [0, 0] on span "Continue" at bounding box center [0, 0] width 0 height 0
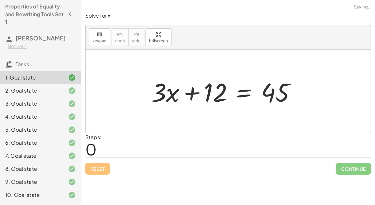
click at [351, 171] on span "Continue" at bounding box center [353, 169] width 35 height 12
click at [350, 171] on span "Continue" at bounding box center [353, 169] width 35 height 12
click at [350, 172] on span "Continue" at bounding box center [353, 169] width 35 height 12
click at [350, 171] on span "Continue" at bounding box center [353, 169] width 35 height 12
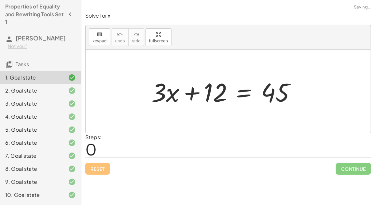
click at [350, 171] on span "Continue" at bounding box center [353, 169] width 35 height 12
click at [349, 171] on span "Continue" at bounding box center [353, 169] width 35 height 12
click at [353, 171] on span "Continue" at bounding box center [353, 169] width 35 height 12
click at [354, 170] on span "Continue" at bounding box center [353, 169] width 35 height 12
click at [245, 88] on div at bounding box center [226, 92] width 156 height 34
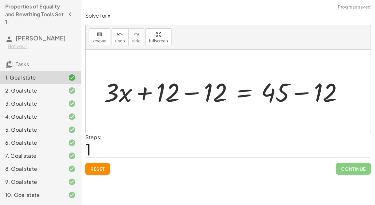
click at [178, 97] on div at bounding box center [226, 92] width 251 height 34
click at [191, 92] on div at bounding box center [226, 92] width 251 height 34
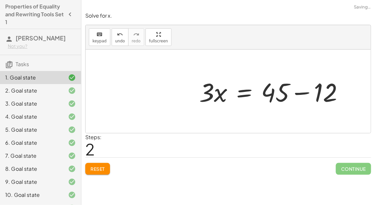
click at [293, 92] on div at bounding box center [274, 92] width 156 height 34
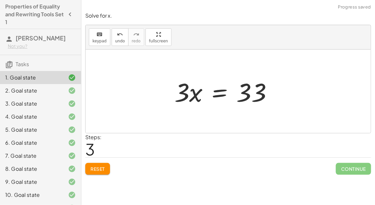
click at [222, 92] on div at bounding box center [226, 92] width 110 height 34
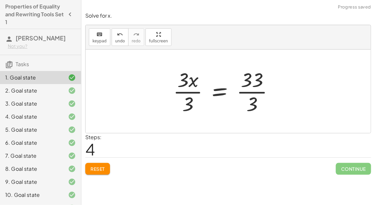
click at [194, 86] on div at bounding box center [226, 91] width 112 height 50
click at [193, 90] on div at bounding box center [226, 91] width 112 height 50
click at [246, 91] on div at bounding box center [234, 91] width 96 height 50
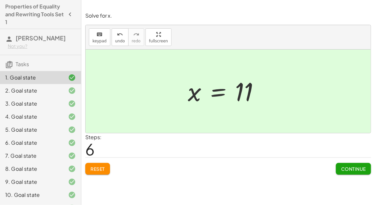
click at [349, 163] on button "Continue" at bounding box center [353, 169] width 35 height 12
